Goal: Information Seeking & Learning: Learn about a topic

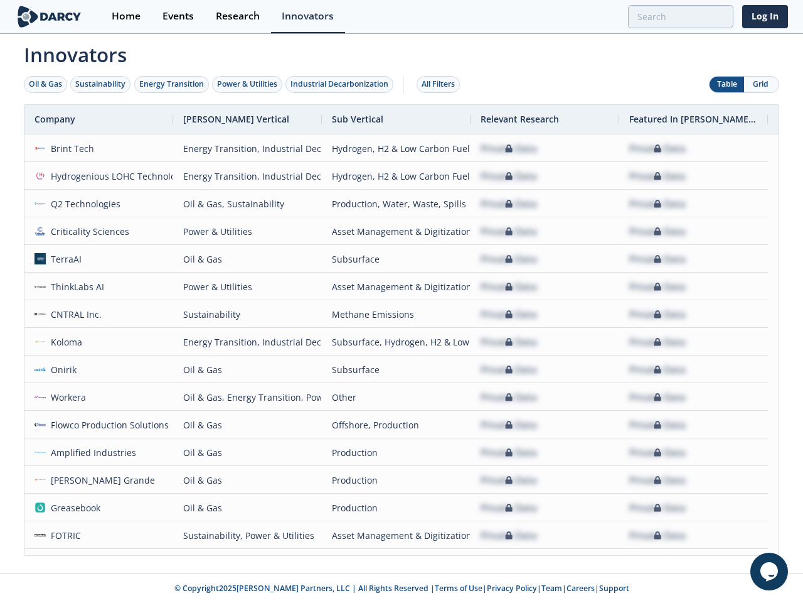
click at [46, 84] on div "Oil & Gas" at bounding box center [45, 83] width 33 height 11
click at [101, 84] on div "Sustainability" at bounding box center [100, 83] width 50 height 11
click at [172, 84] on div "Energy Transition" at bounding box center [171, 83] width 65 height 11
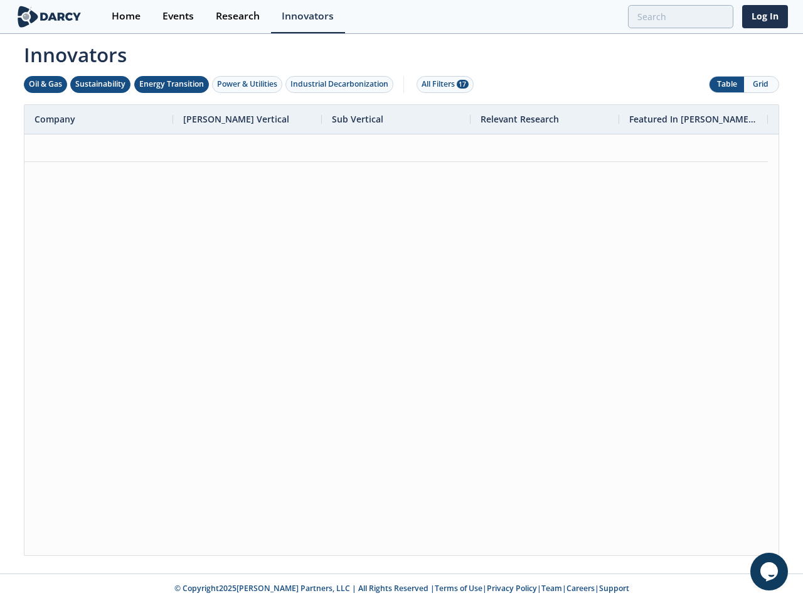
click at [249, 84] on div "Power & Utilities" at bounding box center [247, 83] width 60 height 11
click at [342, 84] on div "Industrial Decarbonization" at bounding box center [340, 83] width 98 height 11
click at [442, 84] on div "All Filters 28" at bounding box center [445, 83] width 47 height 11
